Goal: Task Accomplishment & Management: Use online tool/utility

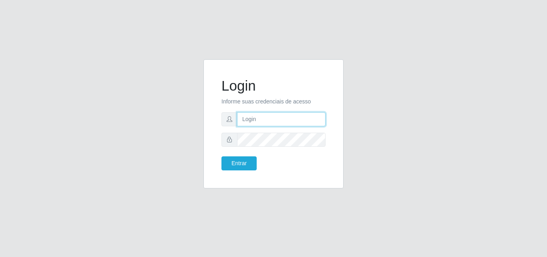
click at [259, 118] on input "text" at bounding box center [281, 119] width 88 height 14
drag, startPoint x: 259, startPoint y: 118, endPoint x: 203, endPoint y: 106, distance: 56.8
click at [203, 106] on div "Login Informe suas credenciais de acesso [PERSON_NAME]" at bounding box center [273, 128] width 152 height 139
type input "[EMAIL_ADDRESS][DOMAIN_NAME]"
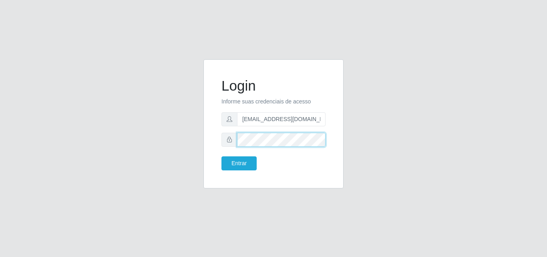
click at [221, 156] on button "Entrar" at bounding box center [238, 163] width 35 height 14
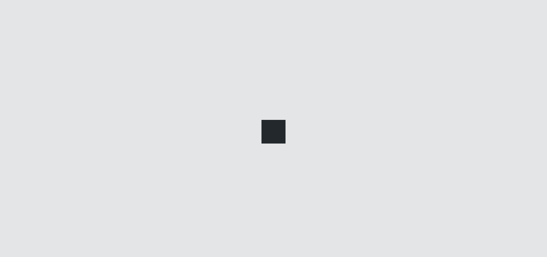
click at [252, 161] on div at bounding box center [273, 128] width 547 height 257
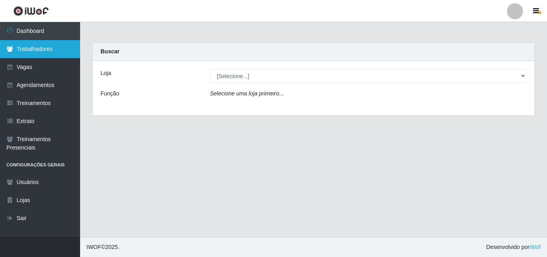
click at [54, 54] on link "Trabalhadores" at bounding box center [40, 49] width 80 height 18
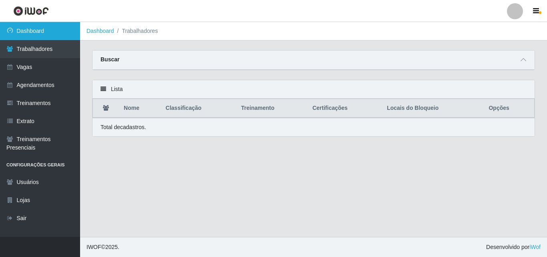
click at [59, 30] on link "Dashboard" at bounding box center [40, 31] width 80 height 18
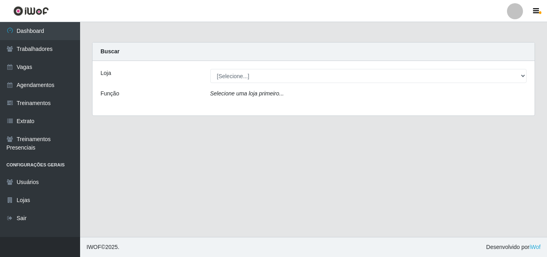
click at [235, 83] on div "Loja [Selecione...] Super Popular Função Selecione [PERSON_NAME] primeiro..." at bounding box center [313, 88] width 442 height 54
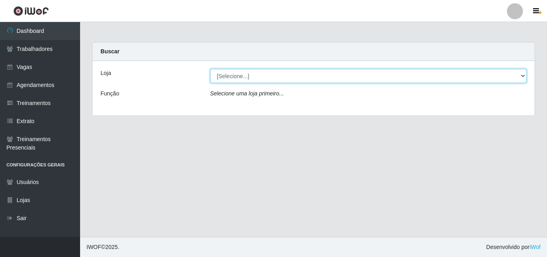
click at [235, 74] on select "[Selecione...] Super Popular" at bounding box center [368, 76] width 317 height 14
select select "537"
click at [210, 69] on select "[Selecione...] Super Popular" at bounding box center [368, 76] width 317 height 14
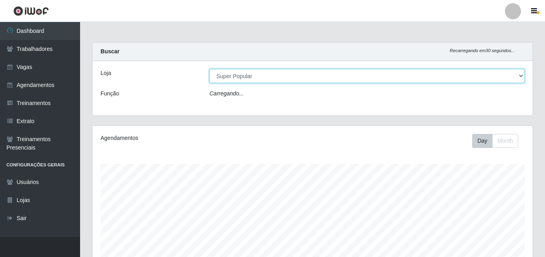
scroll to position [166, 440]
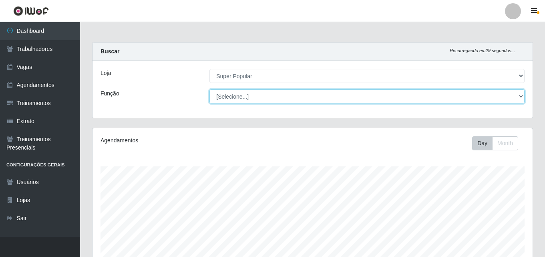
click at [240, 98] on select "[Selecione...] Repositor Repositor + Repositor ++" at bounding box center [366, 96] width 315 height 14
select select "24"
click at [209, 89] on select "[Selecione...] Repositor Repositor + Repositor ++" at bounding box center [366, 96] width 315 height 14
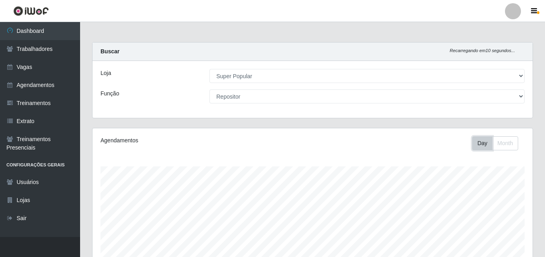
click at [478, 149] on button "Day" at bounding box center [482, 143] width 20 height 14
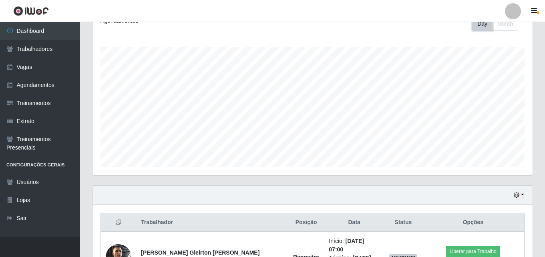
scroll to position [168, 0]
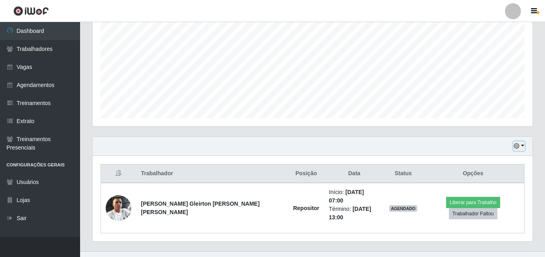
click at [522, 149] on button "button" at bounding box center [518, 145] width 11 height 9
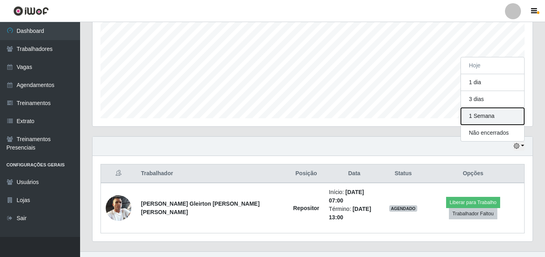
click at [515, 118] on button "1 Semana" at bounding box center [492, 116] width 63 height 17
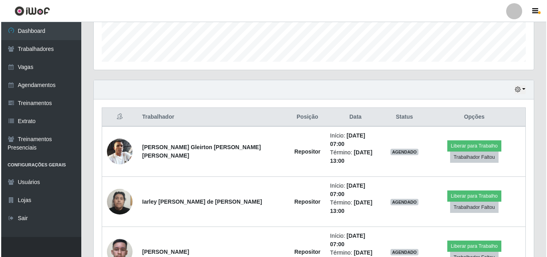
scroll to position [191, 0]
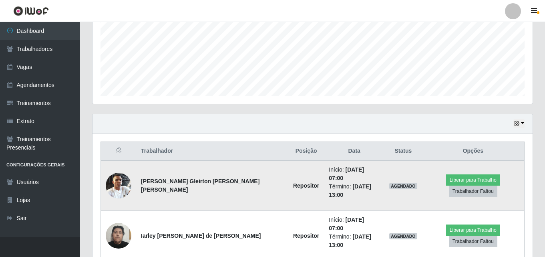
click at [121, 175] on img at bounding box center [119, 186] width 26 height 46
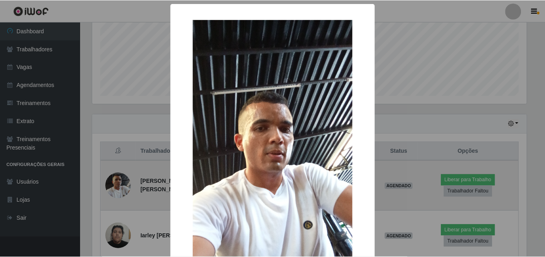
scroll to position [166, 436]
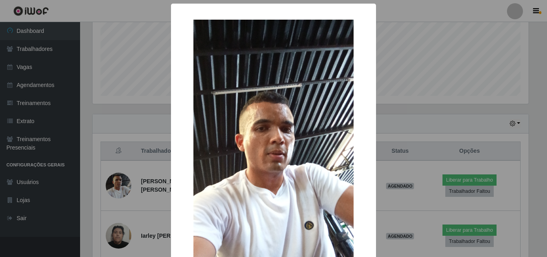
click at [424, 107] on div "× OK Cancel" at bounding box center [273, 128] width 547 height 257
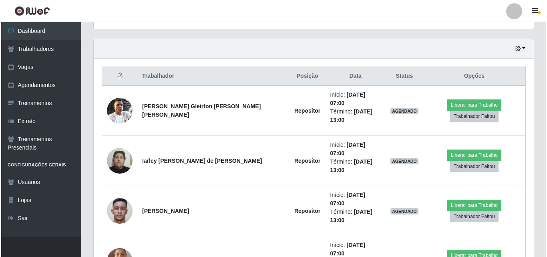
scroll to position [271, 0]
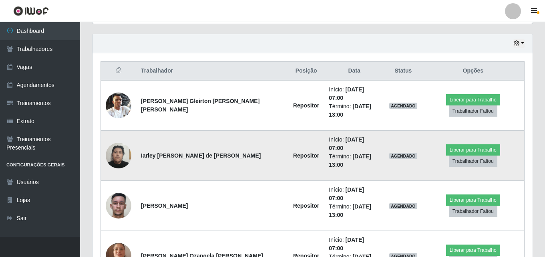
click at [127, 138] on img at bounding box center [119, 155] width 26 height 34
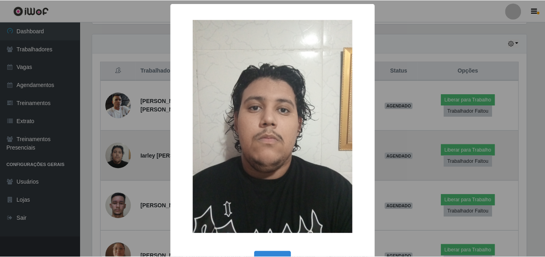
scroll to position [166, 436]
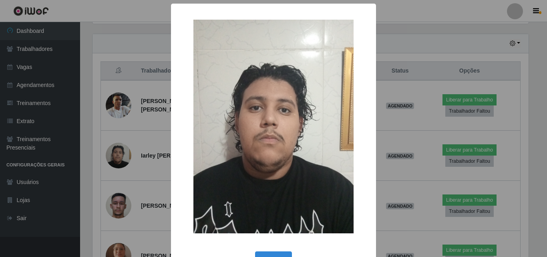
click at [446, 26] on div "× OK Cancel" at bounding box center [273, 128] width 547 height 257
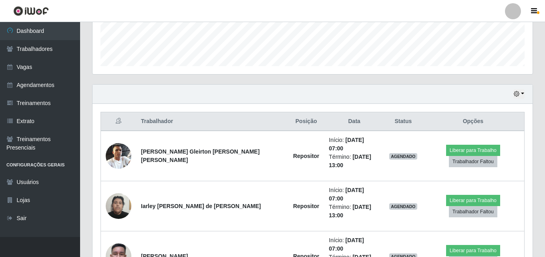
scroll to position [231, 0]
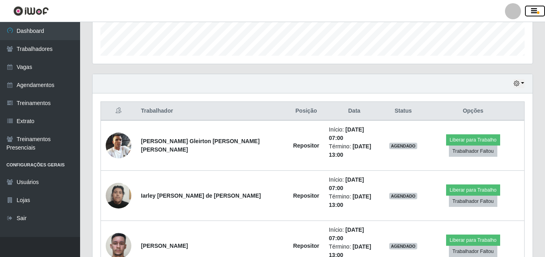
click at [531, 10] on button "button" at bounding box center [535, 11] width 20 height 11
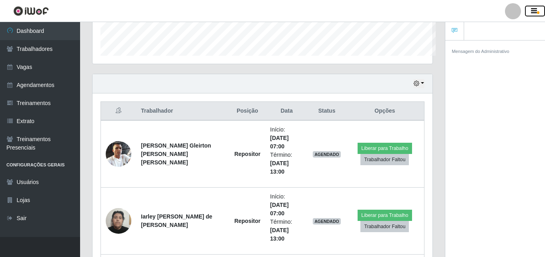
scroll to position [400136, 399962]
click at [538, 13] on span "button" at bounding box center [538, 12] width 2 height 3
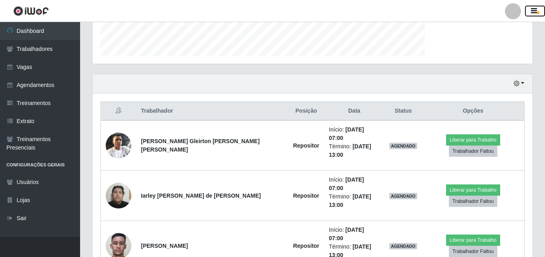
scroll to position [166, 440]
click at [538, 13] on span "button" at bounding box center [538, 12] width 2 height 3
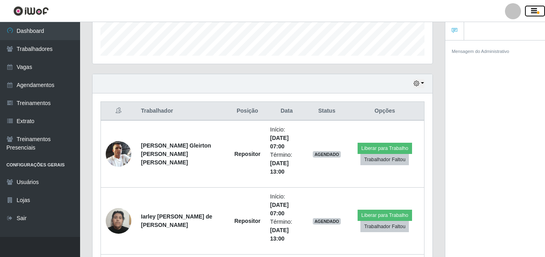
scroll to position [400136, 399962]
click at [454, 33] on icon at bounding box center [455, 31] width 6 height 6
click at [456, 52] on small "Mensagem do Administrativo" at bounding box center [481, 51] width 58 height 5
drag, startPoint x: 482, startPoint y: 45, endPoint x: 514, endPoint y: 33, distance: 34.6
click at [482, 45] on div "Mensagem do Administrativo" at bounding box center [495, 50] width 100 height 21
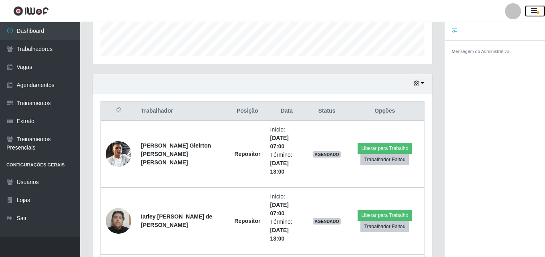
click at [535, 16] on button "button" at bounding box center [535, 11] width 20 height 11
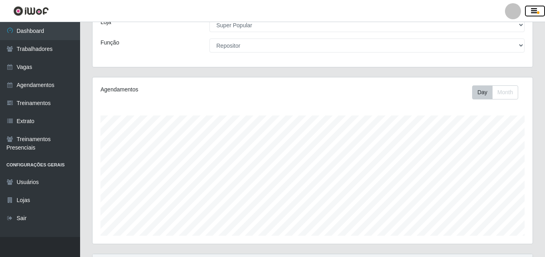
scroll to position [0, 0]
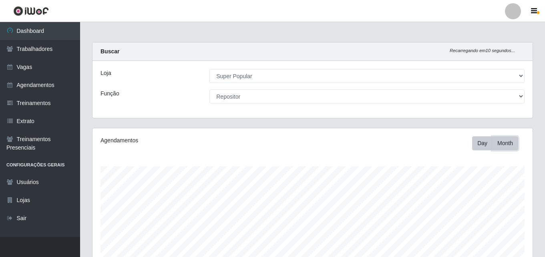
click at [498, 144] on button "Month" at bounding box center [505, 143] width 26 height 14
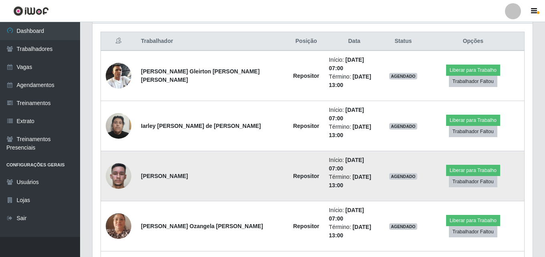
scroll to position [311, 0]
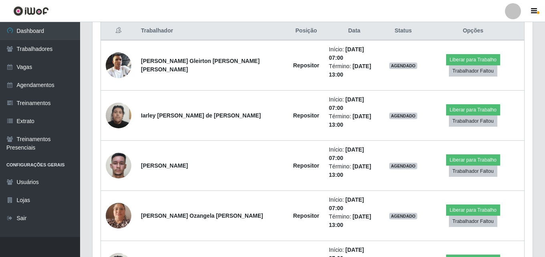
click at [541, 18] on header "Perfil Alterar Senha Sair" at bounding box center [272, 11] width 545 height 22
click at [528, 6] on button "button" at bounding box center [535, 11] width 20 height 11
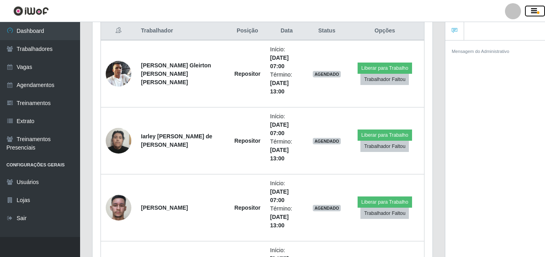
click at [533, 9] on icon "button" at bounding box center [534, 11] width 6 height 7
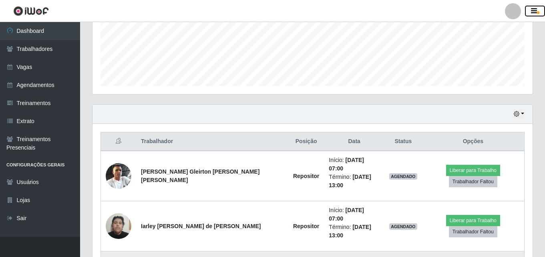
scroll to position [311, 0]
